Goal: Transaction & Acquisition: Purchase product/service

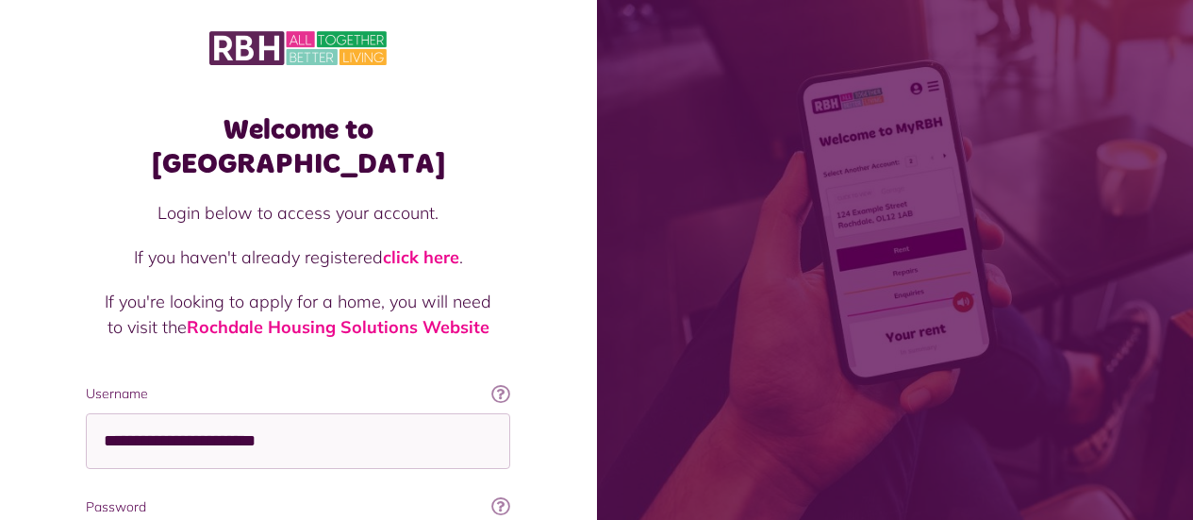
scroll to position [189, 0]
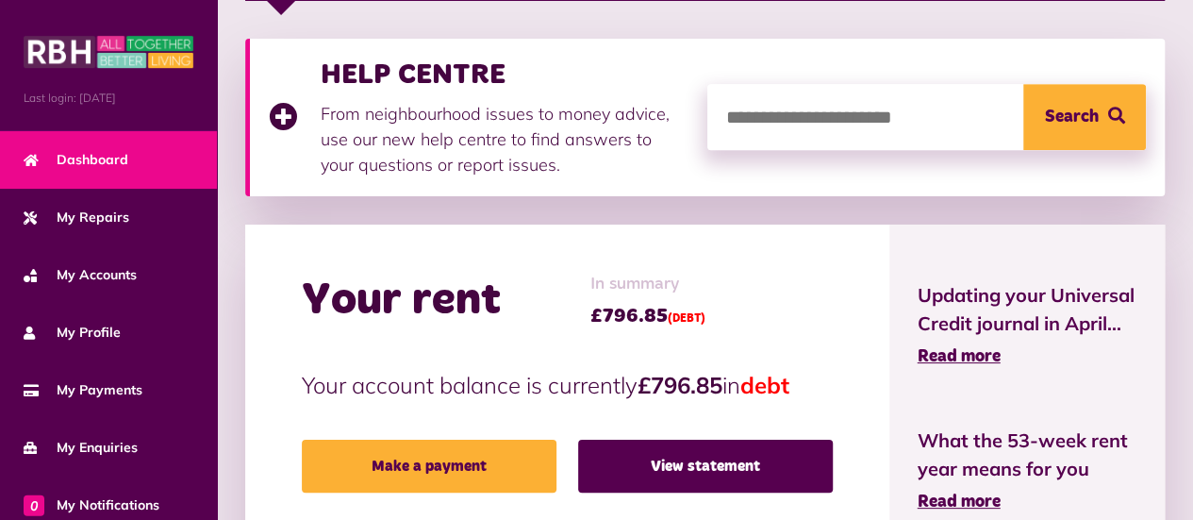
scroll to position [566, 0]
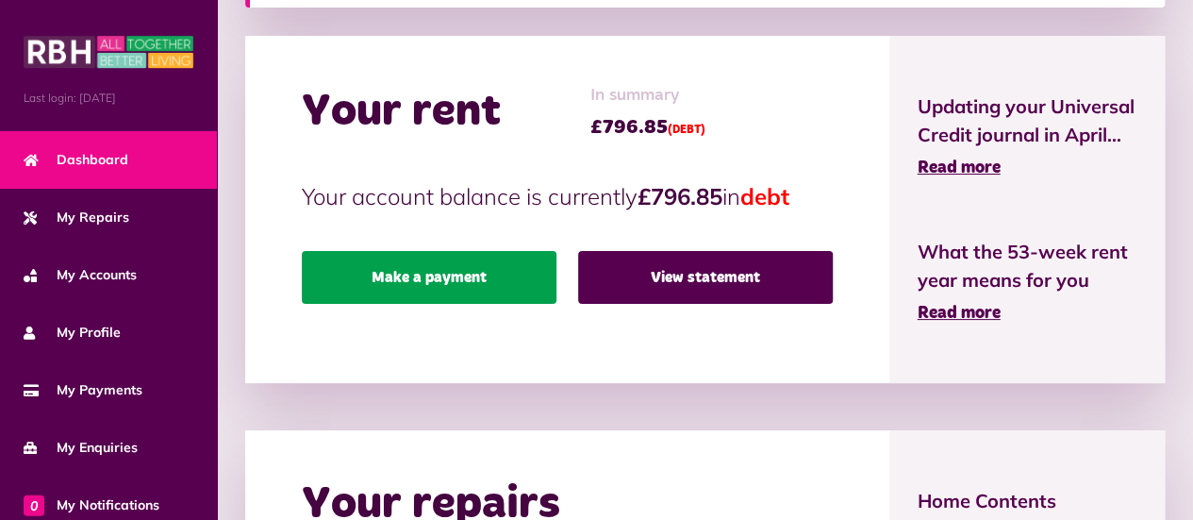
click at [426, 285] on link "Make a payment" at bounding box center [429, 277] width 255 height 53
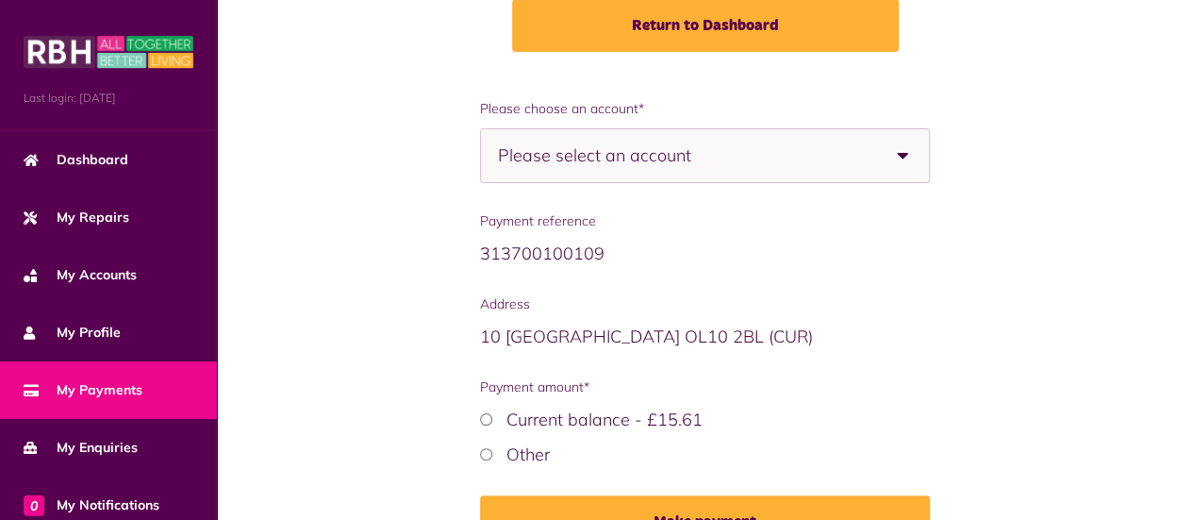
scroll to position [283, 0]
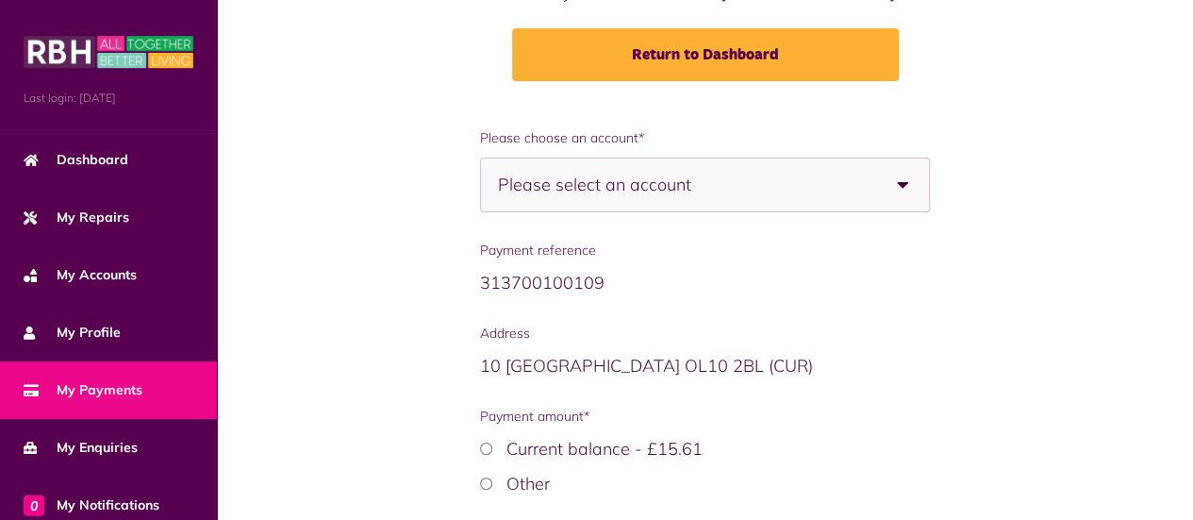
click at [904, 184] on b at bounding box center [902, 184] width 53 height 53
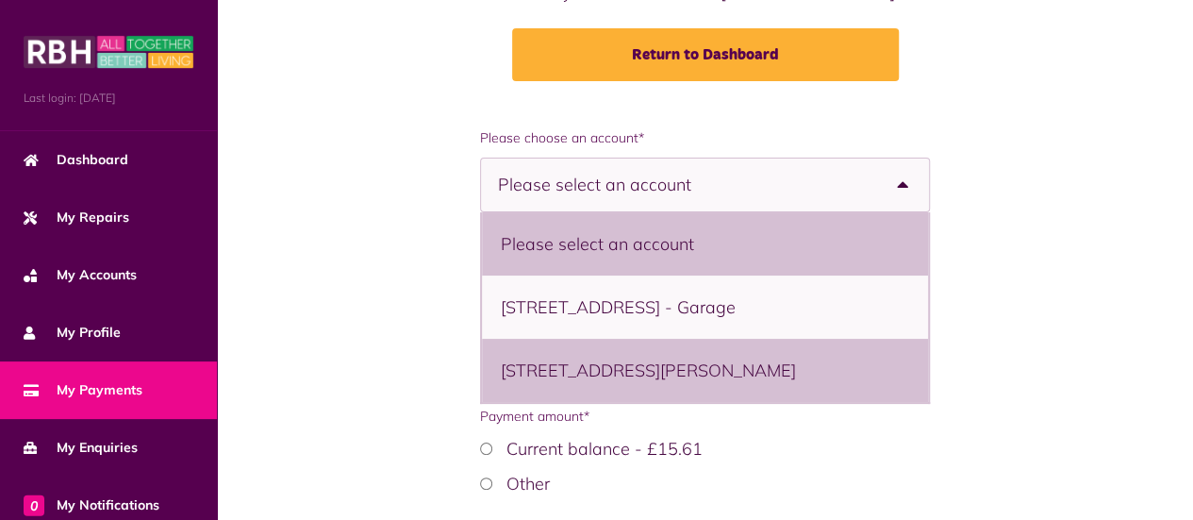
click at [829, 395] on li "53 Walton Street, Heywood, OL10 2BD - Flat" at bounding box center [705, 370] width 446 height 63
select select "**********"
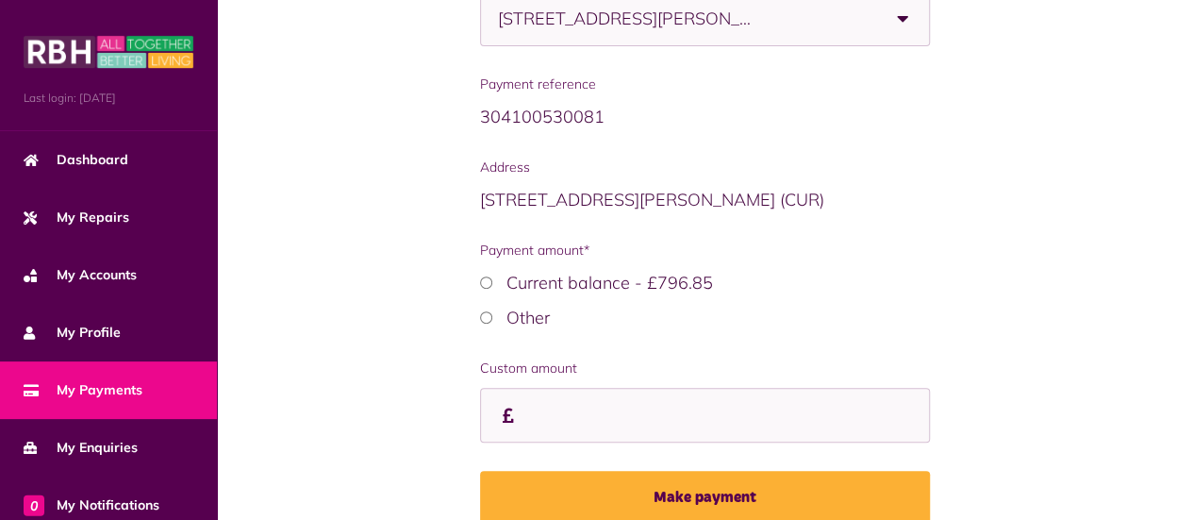
scroll to position [536, 0]
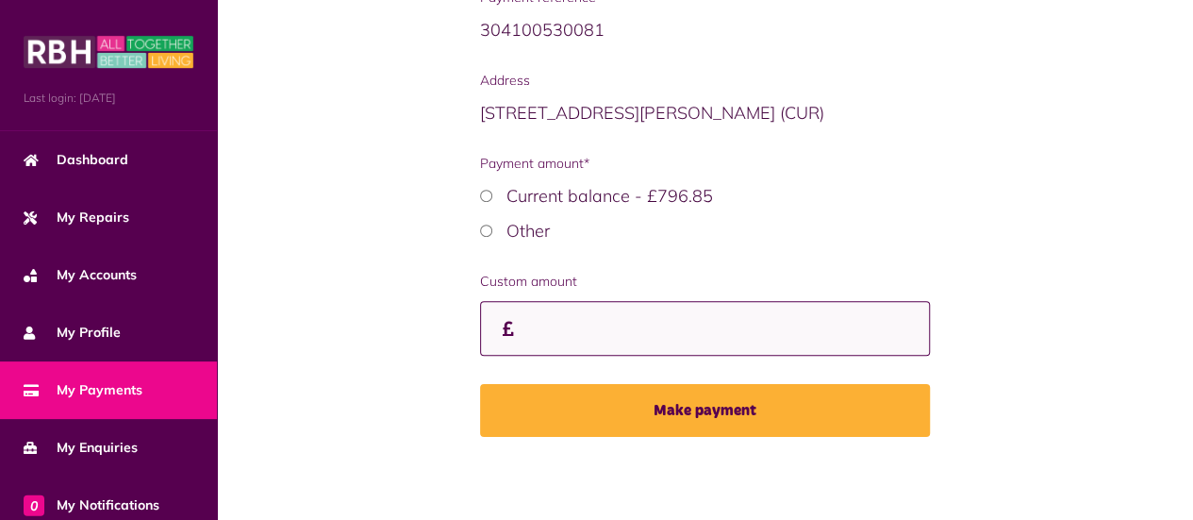
click at [652, 329] on input "Custom amount" at bounding box center [705, 329] width 451 height 56
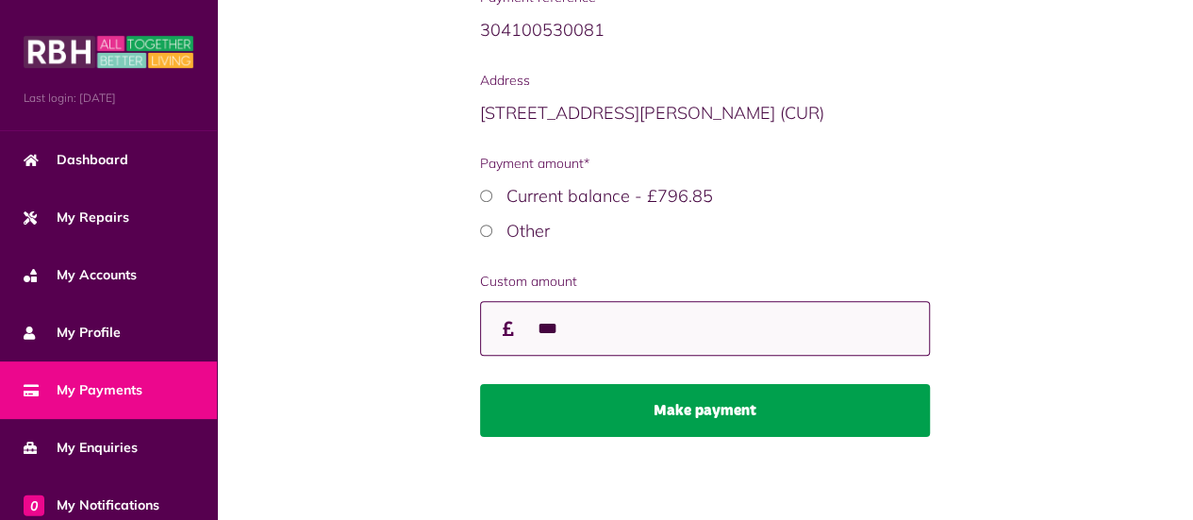
type input "***"
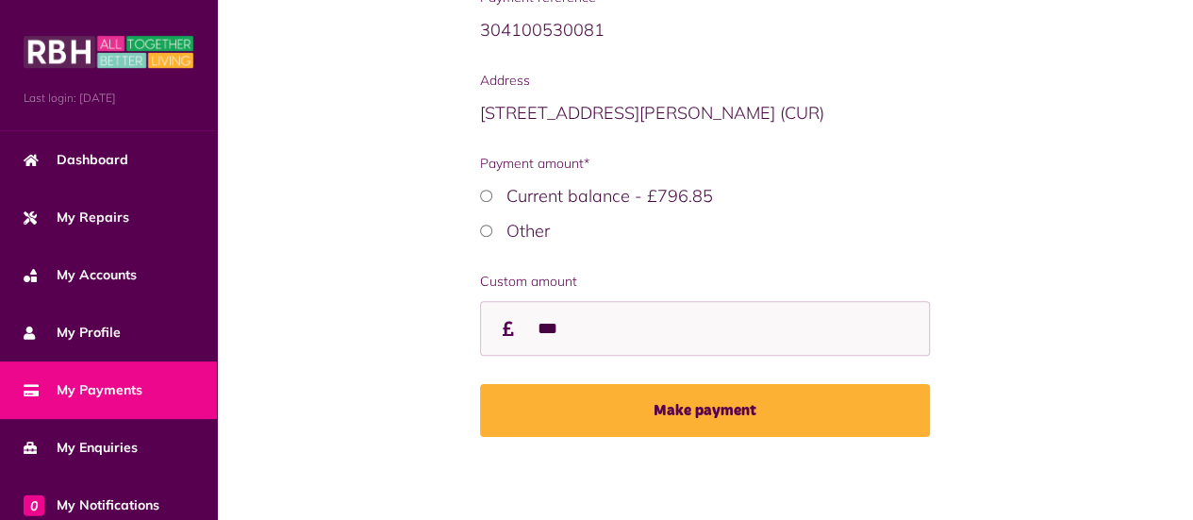
click at [723, 408] on button "Make payment" at bounding box center [705, 410] width 451 height 53
